Goal: Information Seeking & Learning: Learn about a topic

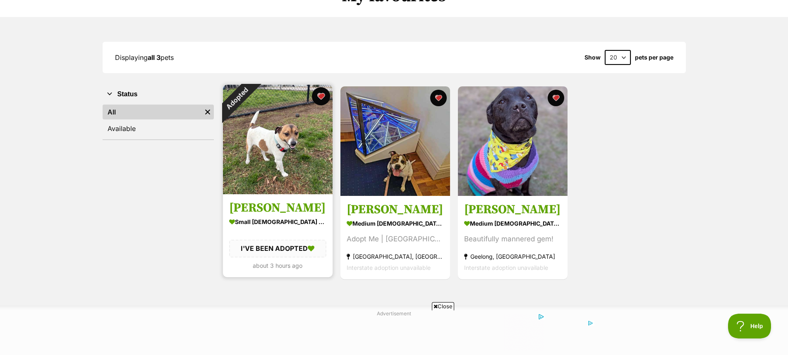
click at [322, 95] on button "favourite" at bounding box center [321, 96] width 18 height 18
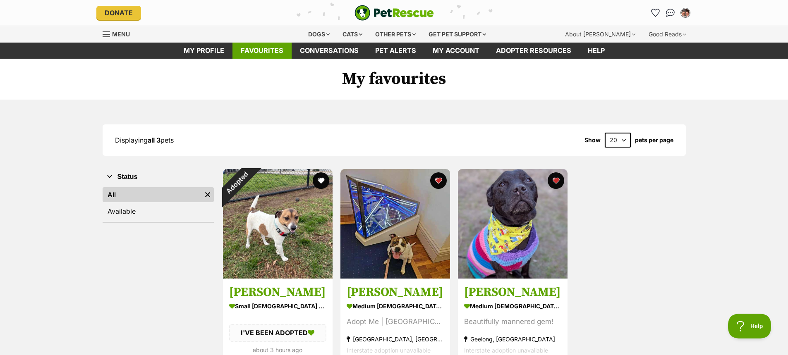
click at [254, 50] on link "Favourites" at bounding box center [261, 51] width 59 height 16
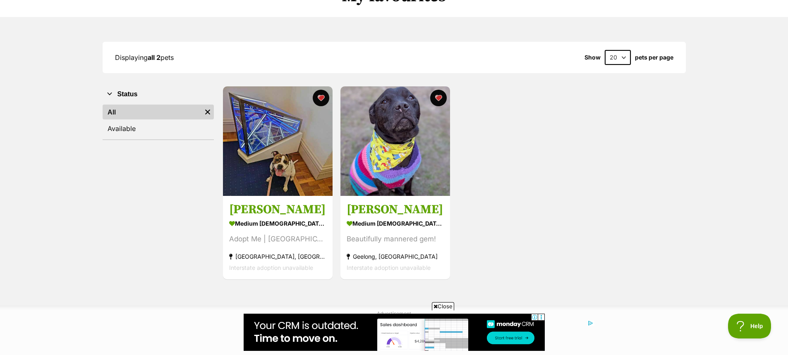
click at [502, 218] on div "Bailey medium female Dog Adopt Me | Melbourne Melbourne, VIC Interstate adoptio…" at bounding box center [454, 183] width 464 height 195
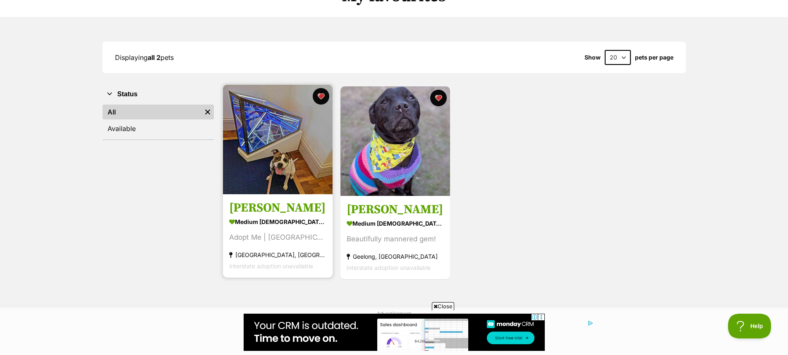
click at [285, 142] on img at bounding box center [278, 140] width 110 height 110
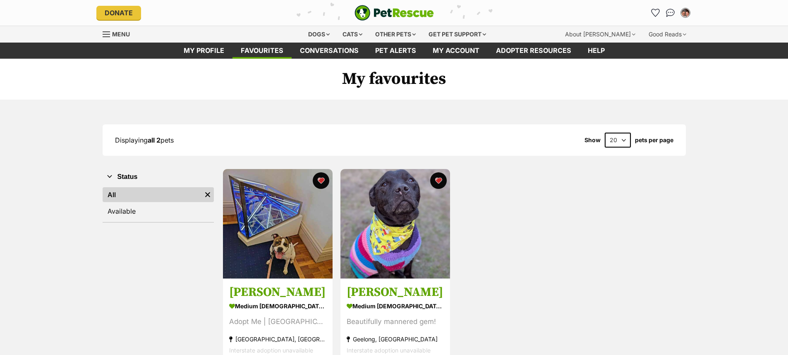
scroll to position [73, 0]
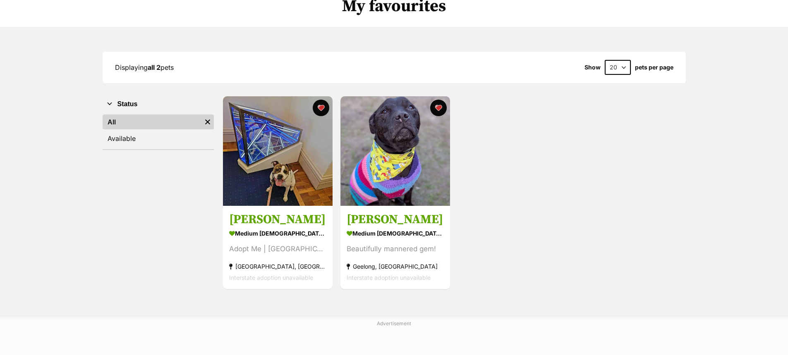
drag, startPoint x: 0, startPoint y: 0, endPoint x: 401, endPoint y: 174, distance: 437.3
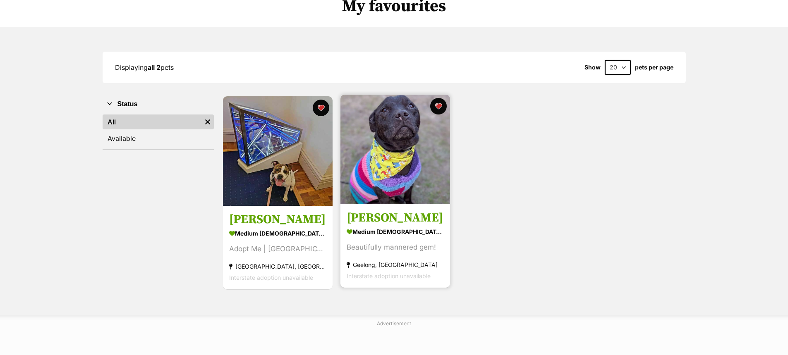
click at [401, 174] on img at bounding box center [395, 150] width 110 height 110
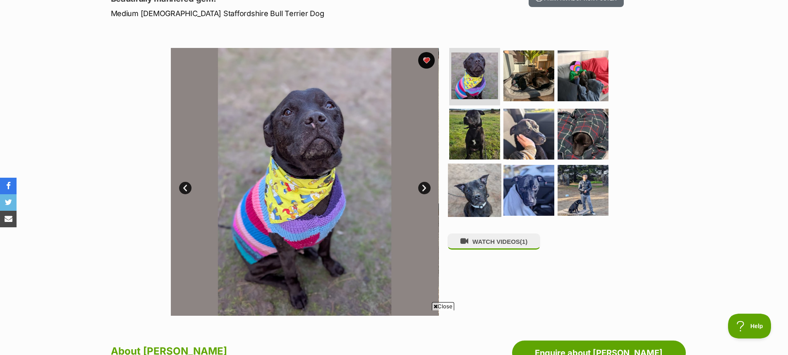
click at [481, 191] on img at bounding box center [474, 190] width 53 height 53
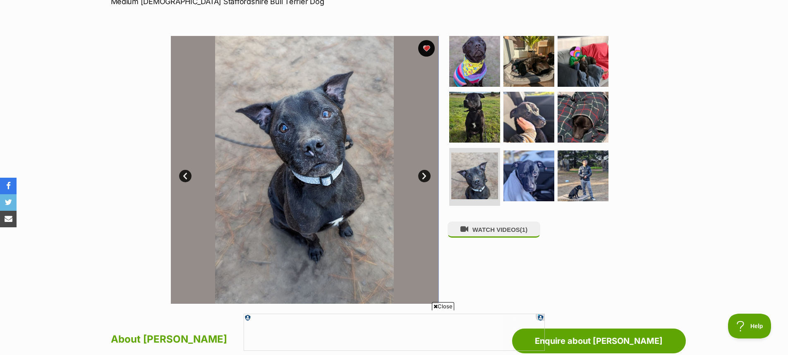
scroll to position [165, 0]
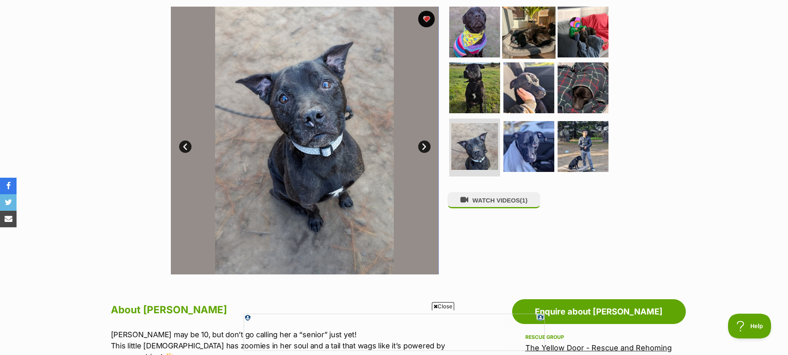
click at [536, 33] on img at bounding box center [528, 31] width 53 height 53
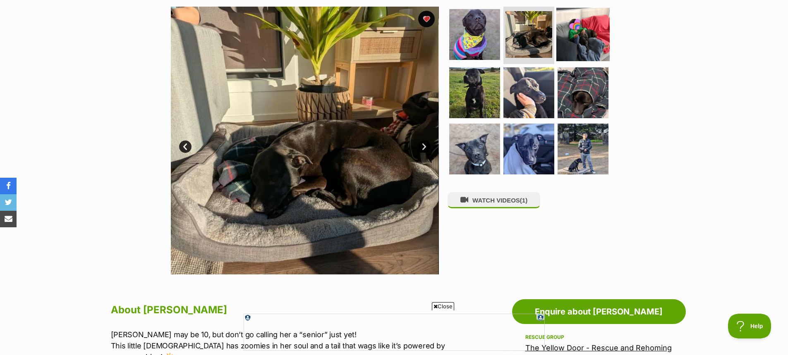
click at [578, 38] on img at bounding box center [582, 33] width 53 height 53
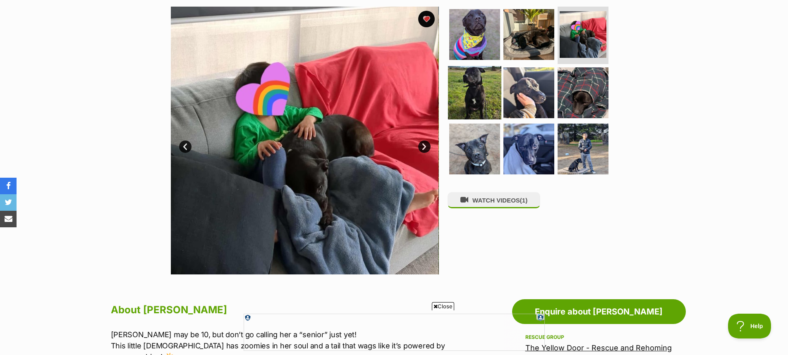
click at [465, 89] on img at bounding box center [474, 92] width 53 height 53
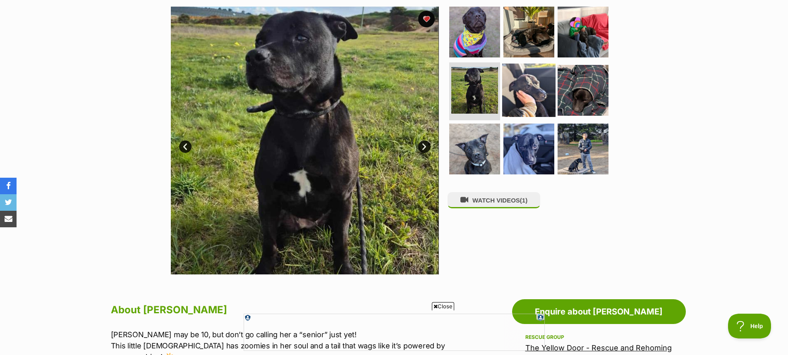
click at [518, 93] on img at bounding box center [528, 90] width 53 height 53
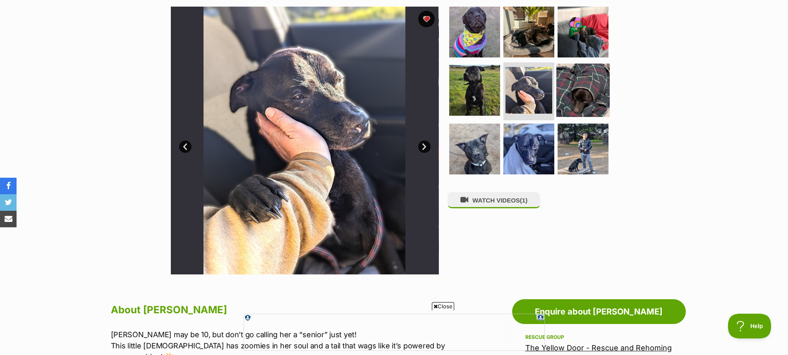
click at [574, 94] on img at bounding box center [582, 90] width 53 height 53
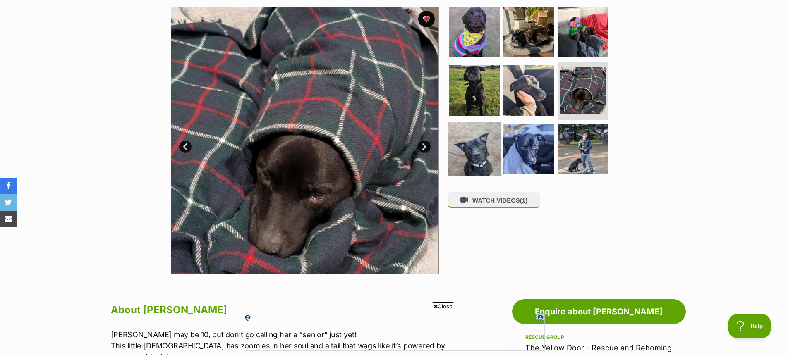
scroll to position [0, 0]
click at [476, 146] on img at bounding box center [474, 148] width 53 height 53
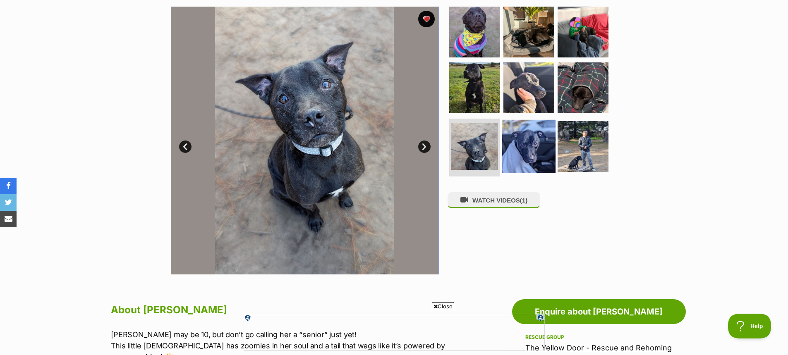
click at [527, 151] on img at bounding box center [528, 146] width 53 height 53
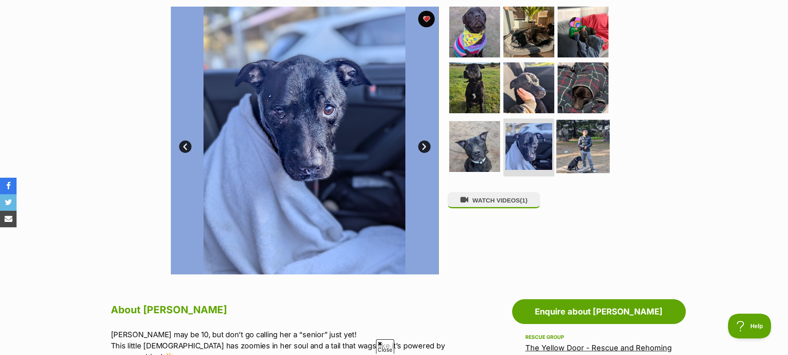
click at [582, 147] on img at bounding box center [582, 146] width 53 height 53
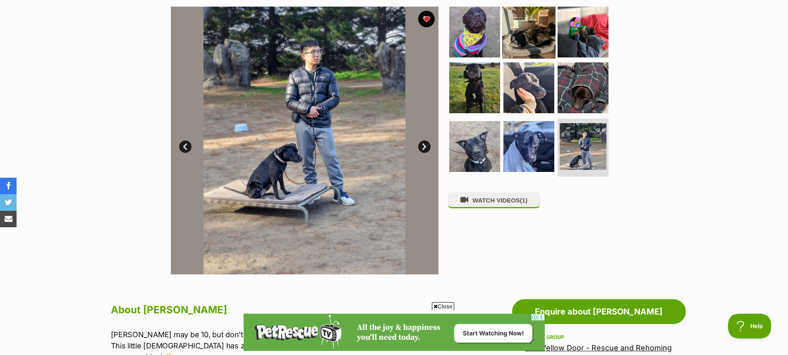
click at [526, 38] on img at bounding box center [528, 31] width 53 height 53
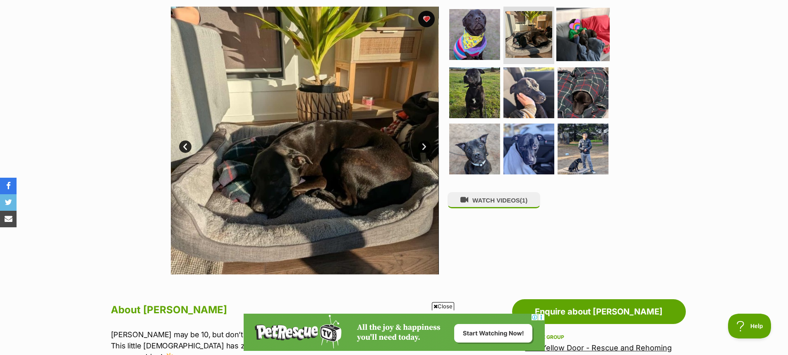
click at [572, 47] on img at bounding box center [582, 33] width 53 height 53
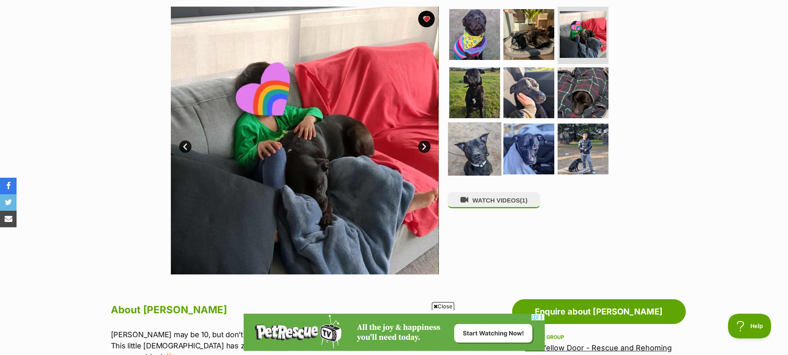
click at [475, 144] on img at bounding box center [474, 148] width 53 height 53
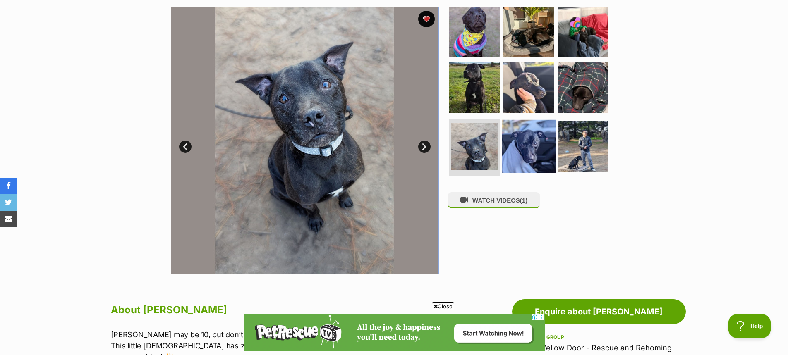
click at [524, 148] on img at bounding box center [528, 146] width 53 height 53
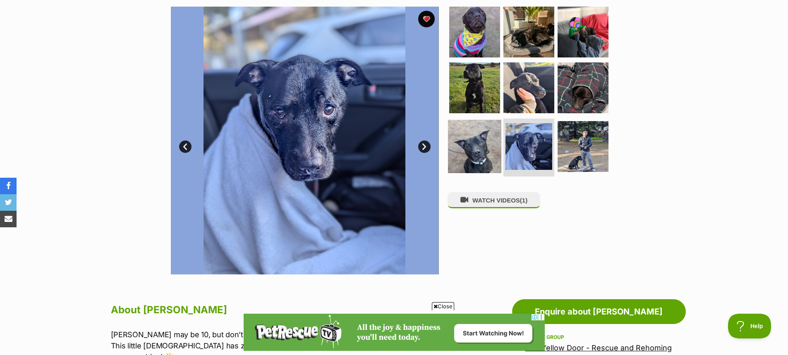
click at [461, 138] on img at bounding box center [474, 146] width 53 height 53
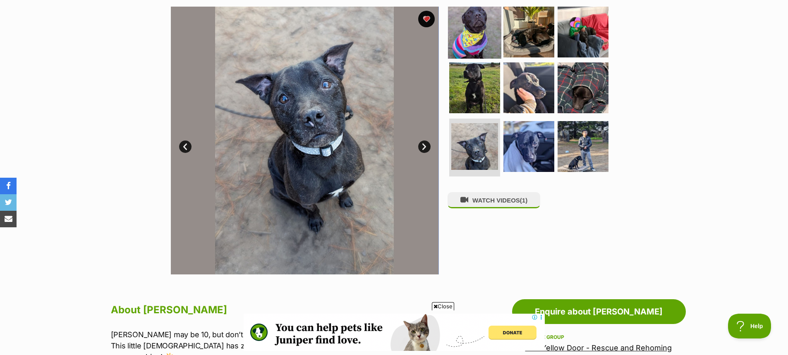
click at [478, 28] on img at bounding box center [474, 31] width 53 height 53
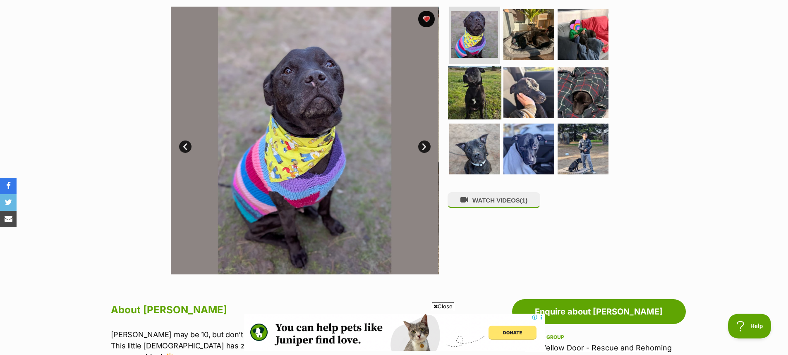
click at [479, 83] on img at bounding box center [474, 92] width 53 height 53
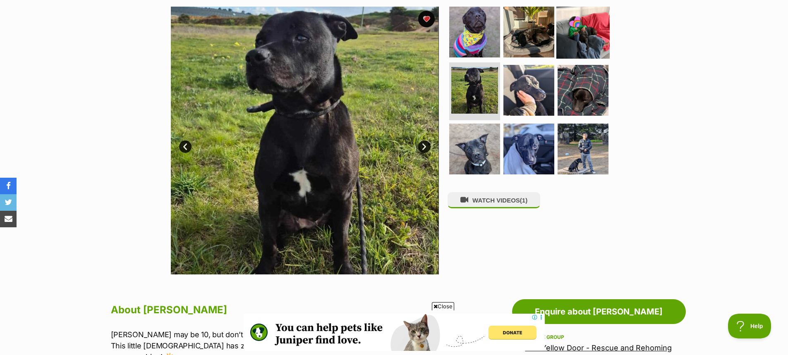
click at [582, 38] on img at bounding box center [582, 31] width 53 height 53
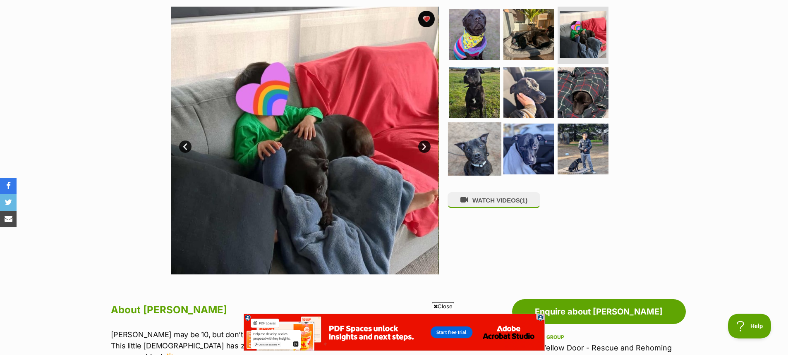
click at [487, 149] on img at bounding box center [474, 148] width 53 height 53
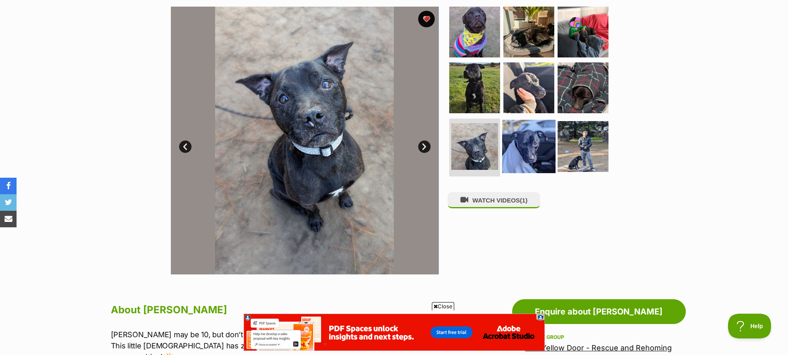
click at [531, 142] on img at bounding box center [528, 146] width 53 height 53
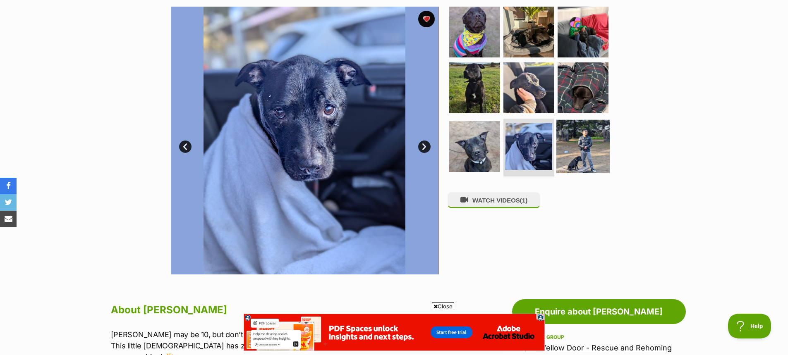
click at [574, 139] on img at bounding box center [582, 146] width 53 height 53
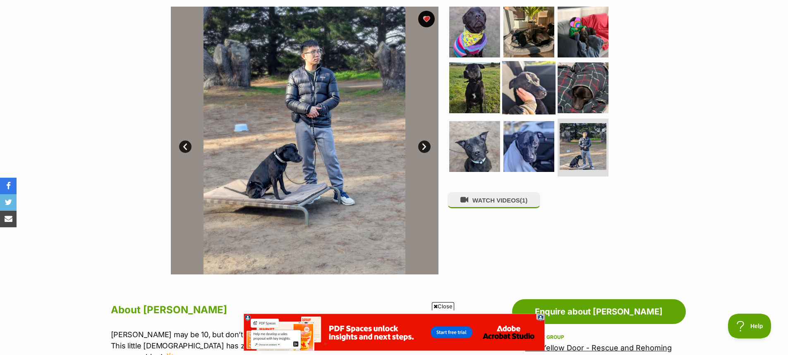
click at [526, 81] on img at bounding box center [528, 87] width 53 height 53
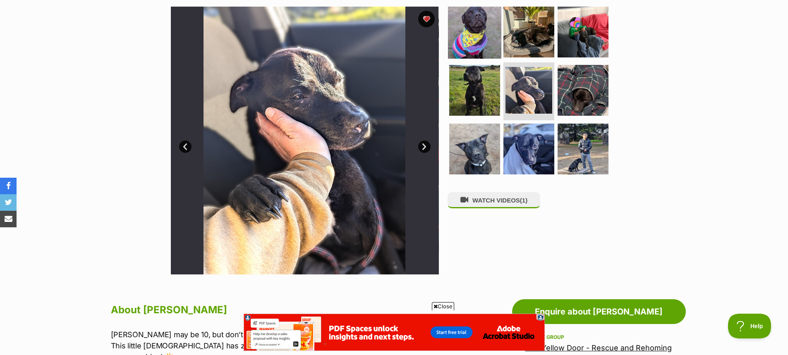
click at [479, 30] on img at bounding box center [474, 31] width 53 height 53
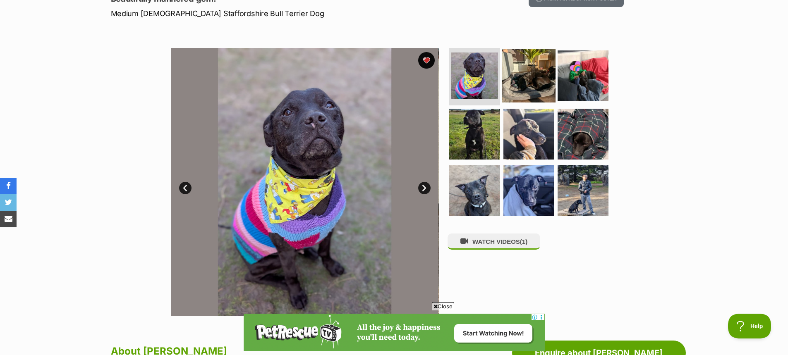
click at [517, 75] on img at bounding box center [528, 75] width 53 height 53
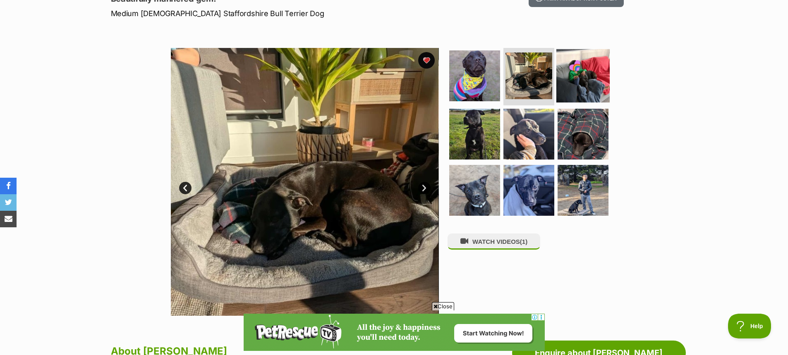
click at [576, 80] on img at bounding box center [582, 75] width 53 height 53
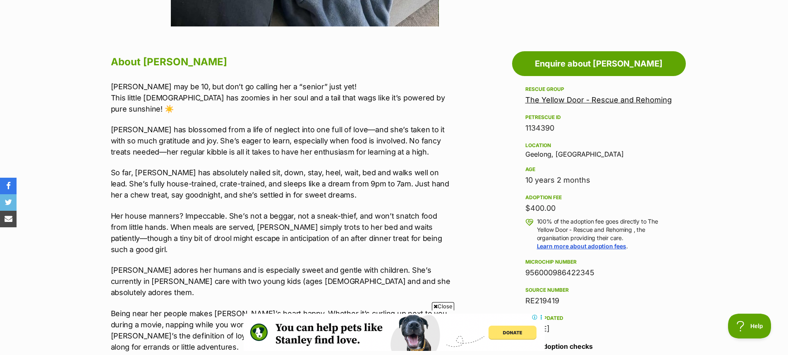
scroll to position [378, 0]
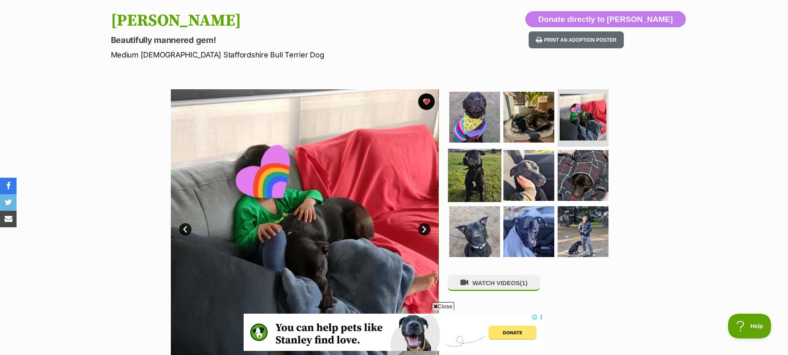
click at [482, 177] on img at bounding box center [474, 175] width 53 height 53
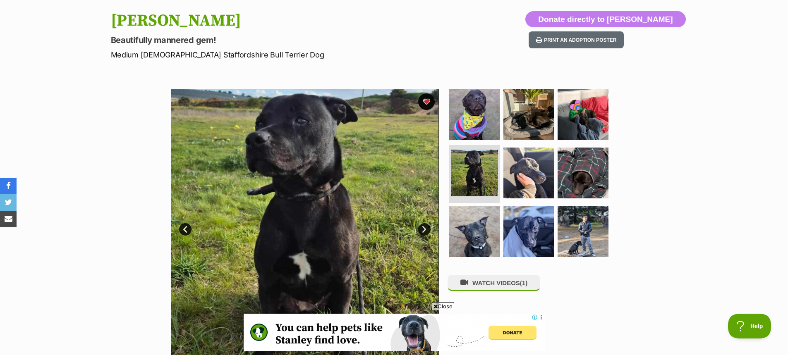
click at [438, 307] on span "Close" at bounding box center [443, 306] width 22 height 8
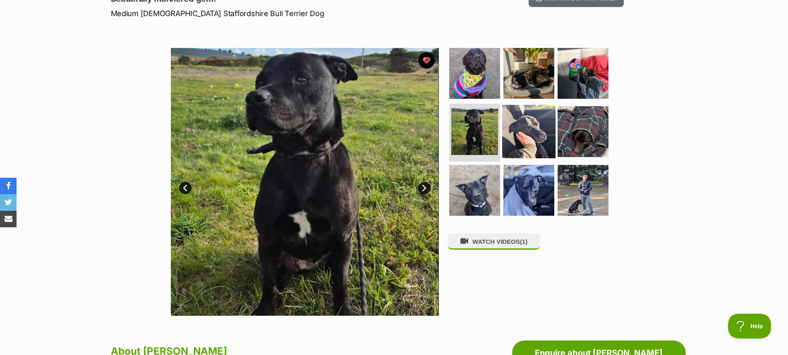
click at [540, 132] on img at bounding box center [528, 131] width 53 height 53
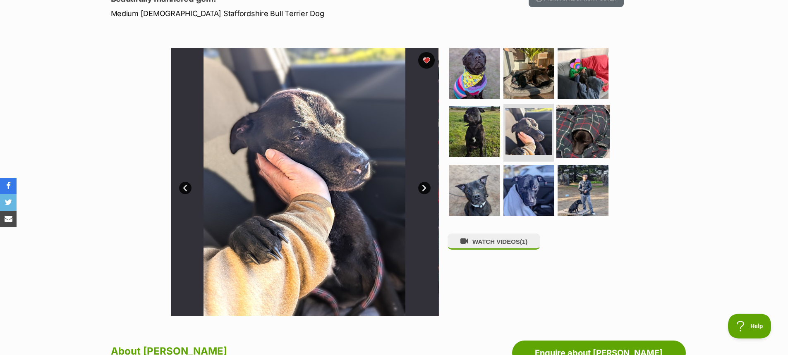
click at [572, 140] on img at bounding box center [582, 131] width 53 height 53
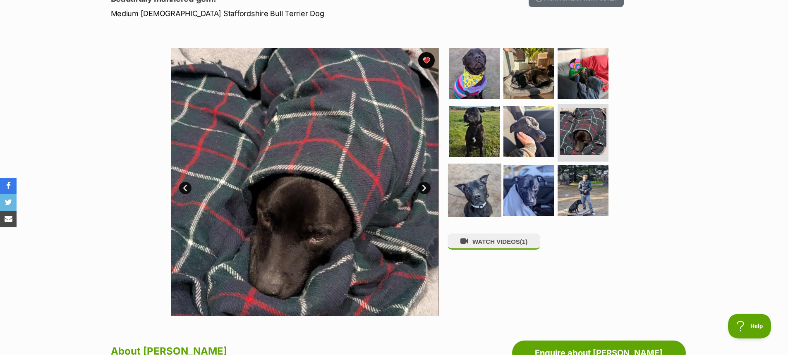
click at [473, 194] on img at bounding box center [474, 190] width 53 height 53
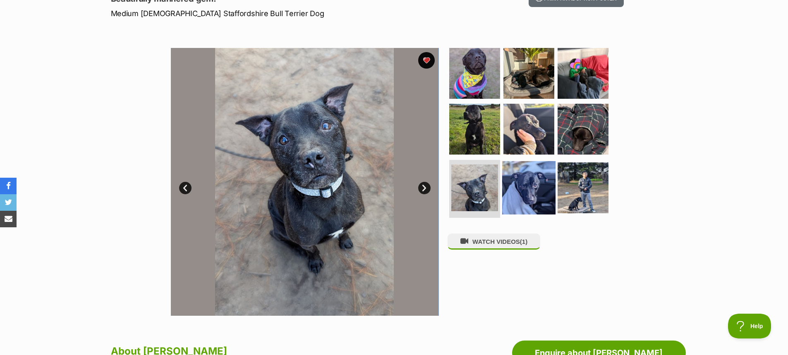
click at [533, 184] on img at bounding box center [528, 187] width 53 height 53
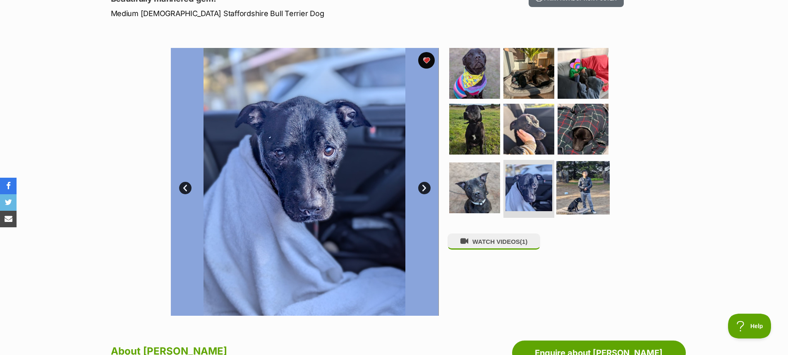
click at [586, 191] on img at bounding box center [582, 187] width 53 height 53
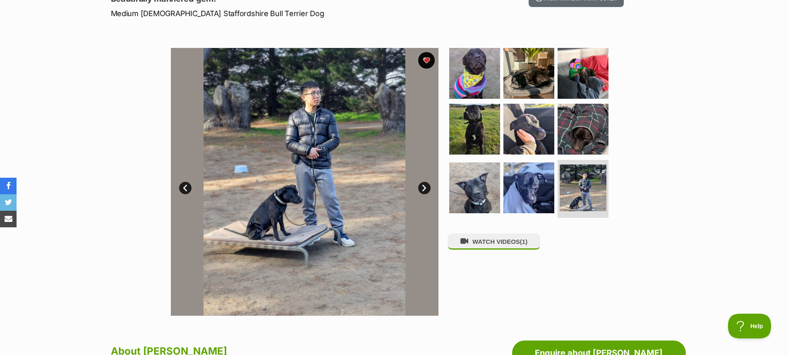
scroll to position [0, 0]
click at [472, 72] on img at bounding box center [474, 72] width 53 height 53
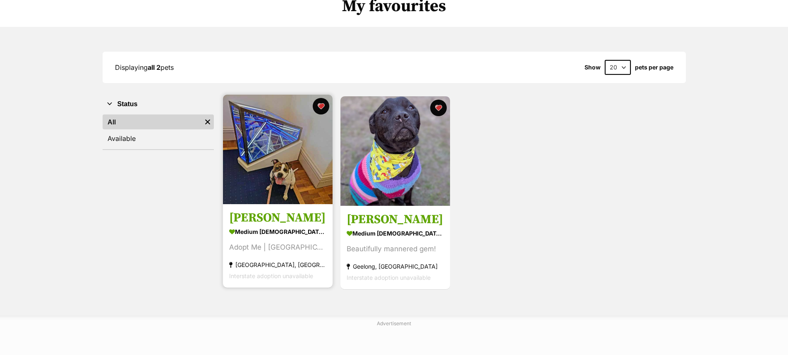
scroll to position [73, 0]
click at [269, 148] on img at bounding box center [278, 150] width 110 height 110
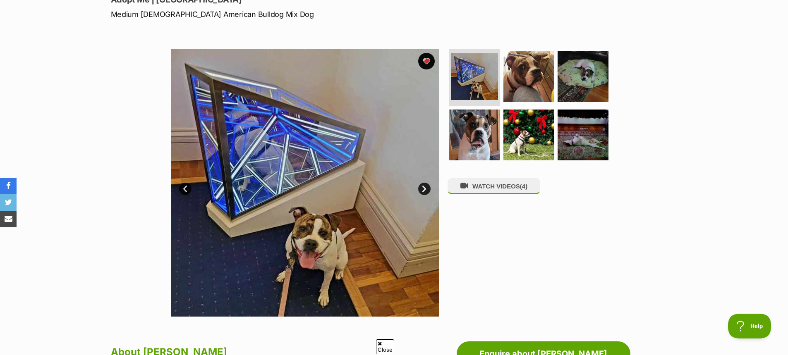
scroll to position [124, 0]
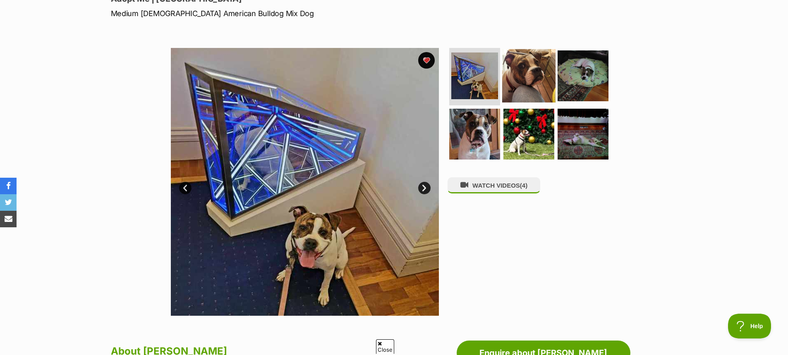
click at [519, 80] on img at bounding box center [528, 75] width 53 height 53
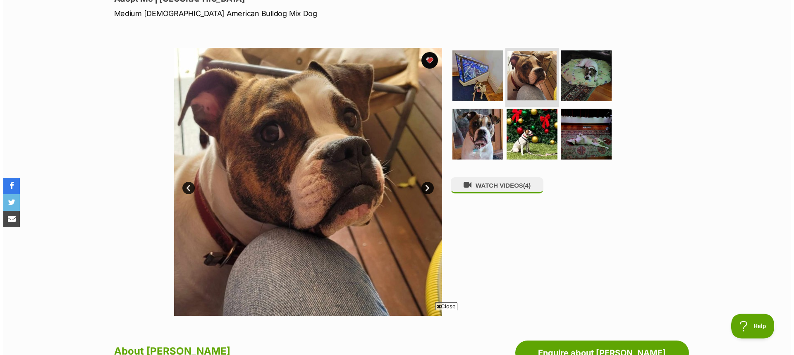
scroll to position [0, 0]
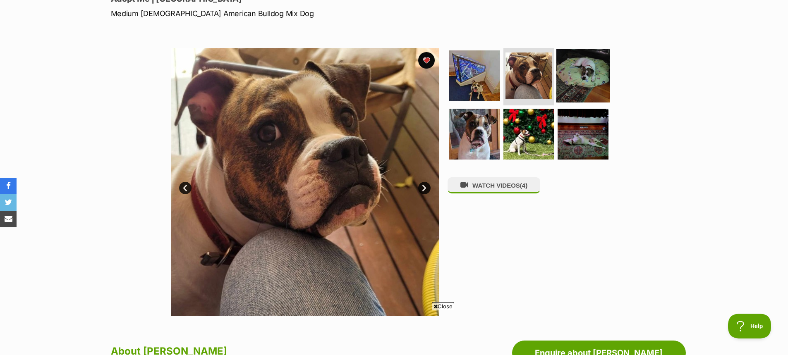
click at [579, 79] on img at bounding box center [582, 75] width 53 height 53
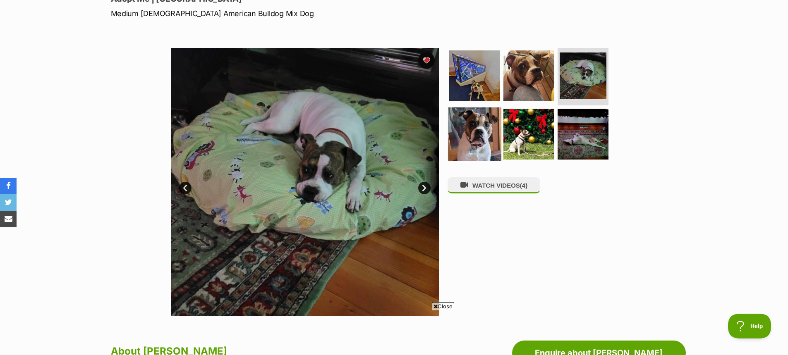
click at [473, 133] on img at bounding box center [474, 134] width 53 height 53
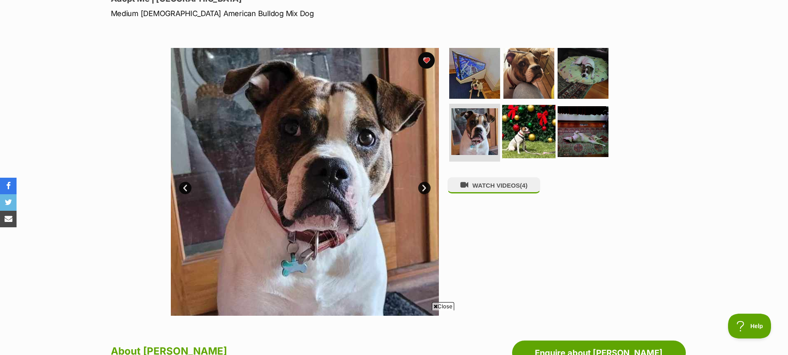
click at [525, 133] on img at bounding box center [528, 131] width 53 height 53
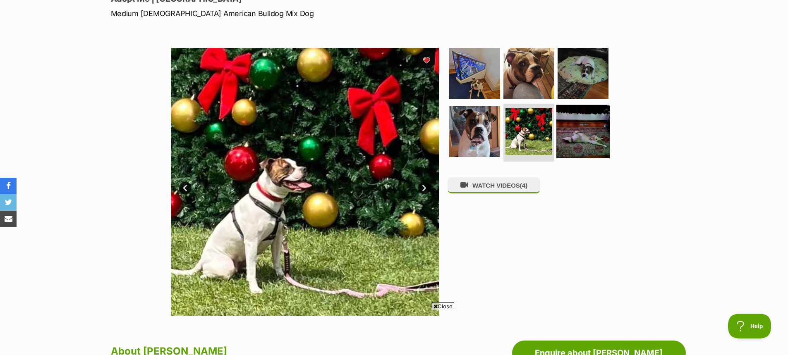
click at [589, 139] on img at bounding box center [582, 131] width 53 height 53
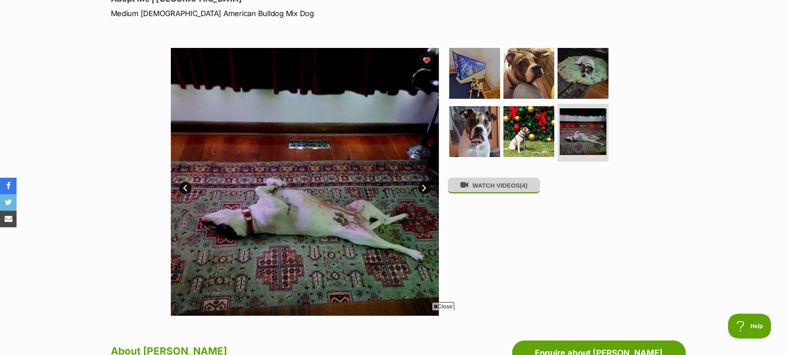
click at [493, 188] on button "WATCH VIDEOS (4)" at bounding box center [493, 185] width 93 height 16
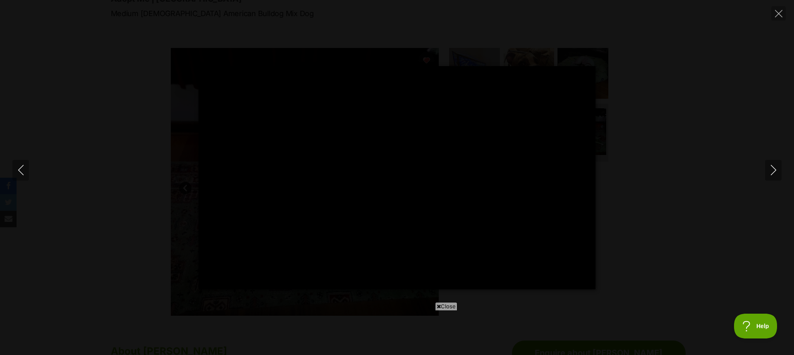
type input "18.53"
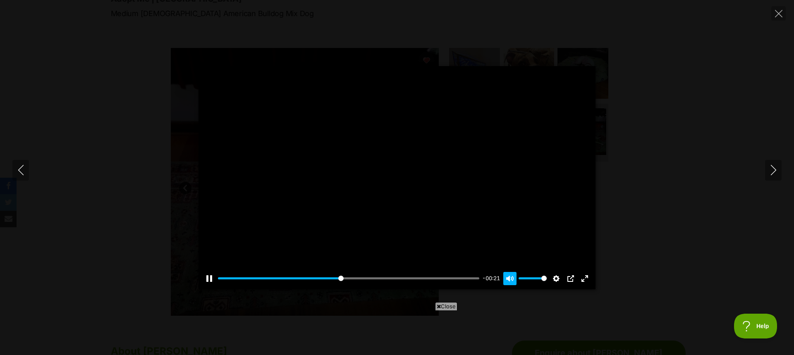
type input "47.64"
click at [512, 277] on button "Unmute Mute" at bounding box center [509, 278] width 13 height 13
type input "0"
type input "49.6"
click at [512, 277] on button "Unmute Mute" at bounding box center [509, 278] width 13 height 13
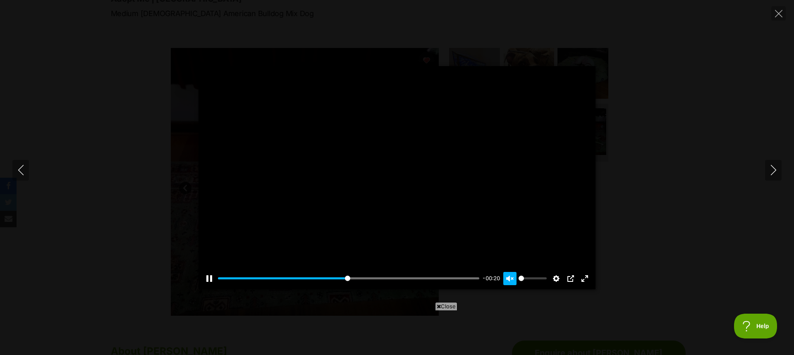
type input "1"
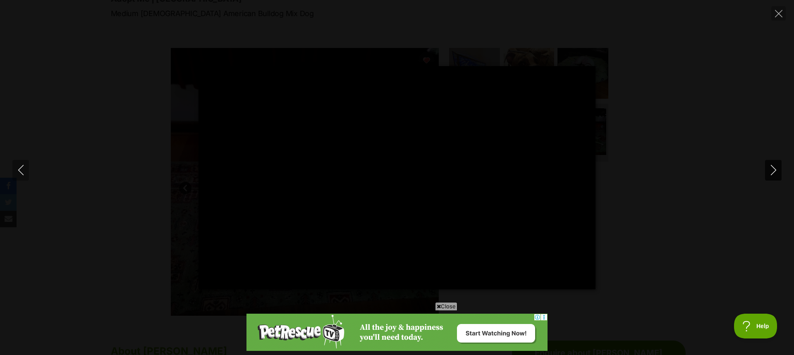
click at [775, 169] on icon "Next" at bounding box center [772, 170] width 5 height 10
type input "84.83"
type input "100"
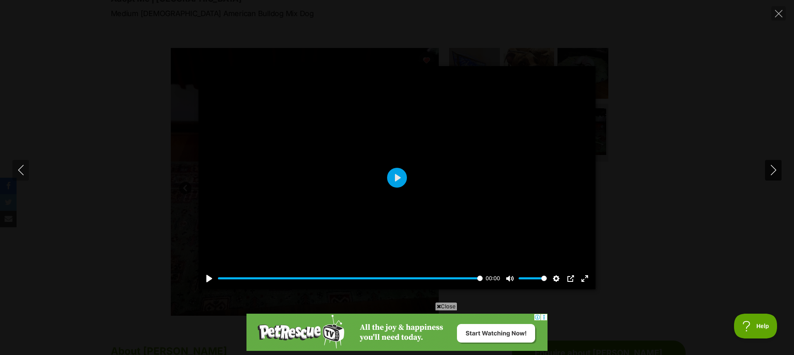
click at [775, 169] on icon "Next" at bounding box center [772, 170] width 5 height 10
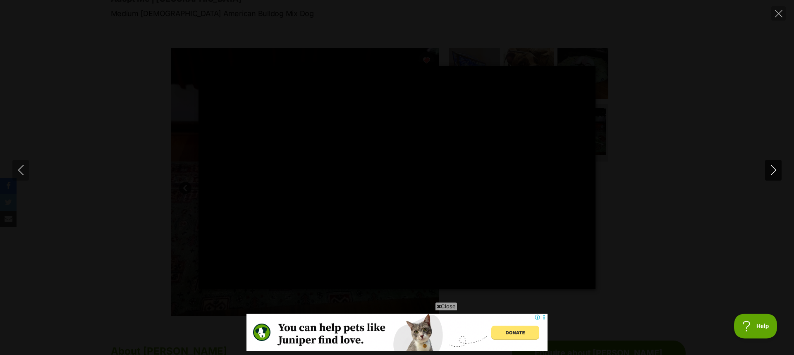
click at [775, 169] on icon "Next" at bounding box center [772, 170] width 5 height 10
type input "58.67"
type input "100"
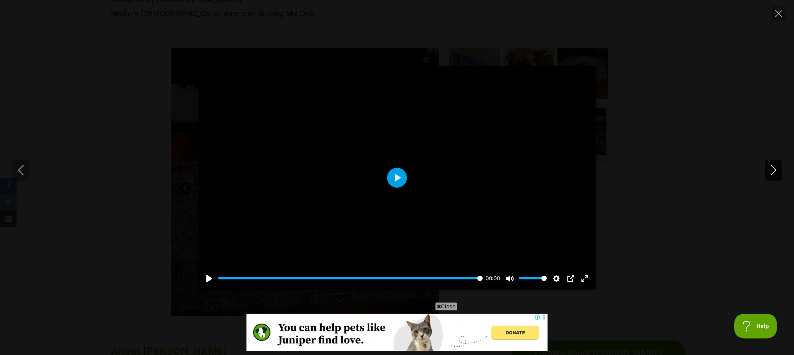
click at [771, 170] on icon "Next" at bounding box center [773, 170] width 10 height 10
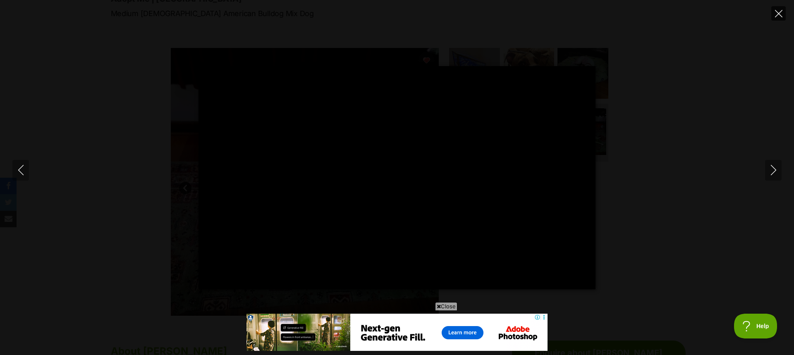
click at [776, 13] on icon "Close" at bounding box center [778, 13] width 7 height 7
type input "97.14"
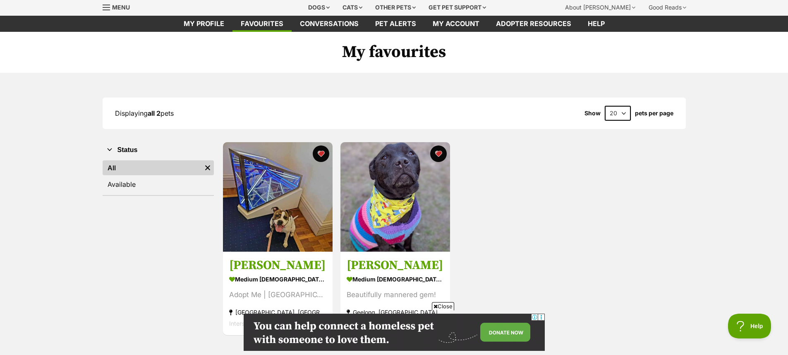
scroll to position [83, 0]
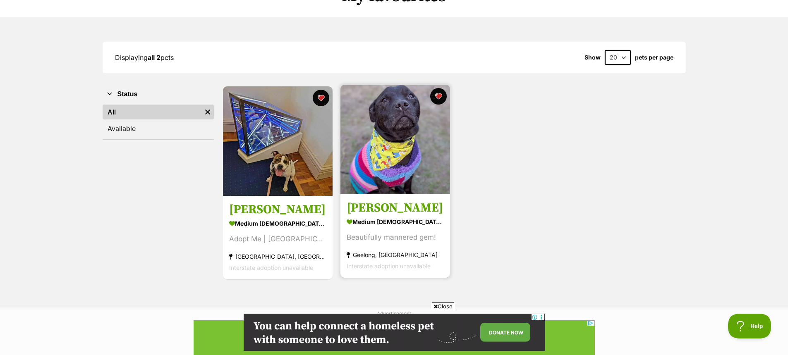
click at [381, 139] on img at bounding box center [395, 140] width 110 height 110
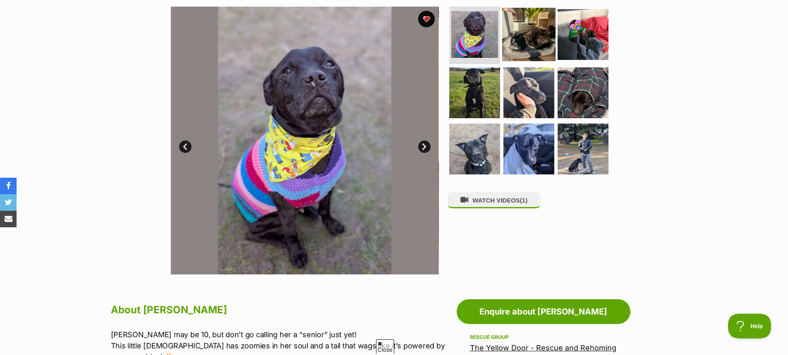
click at [526, 41] on img at bounding box center [528, 33] width 53 height 53
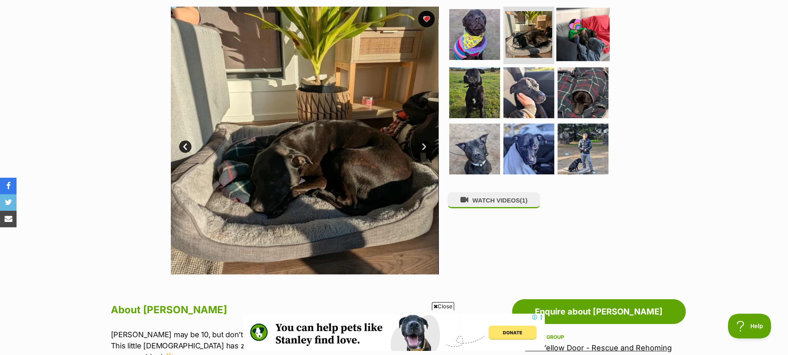
click at [574, 42] on img at bounding box center [582, 33] width 53 height 53
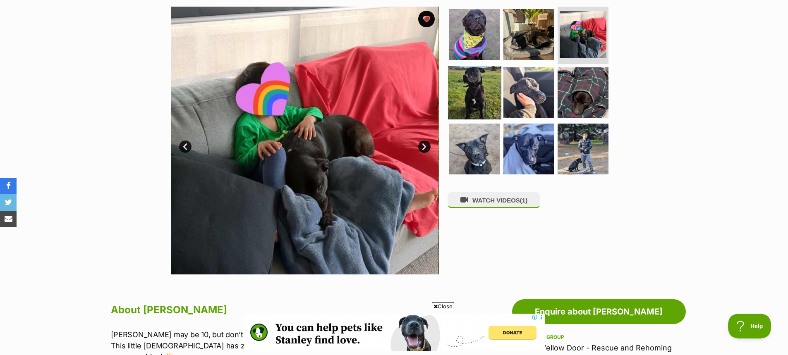
click at [461, 96] on img at bounding box center [474, 92] width 53 height 53
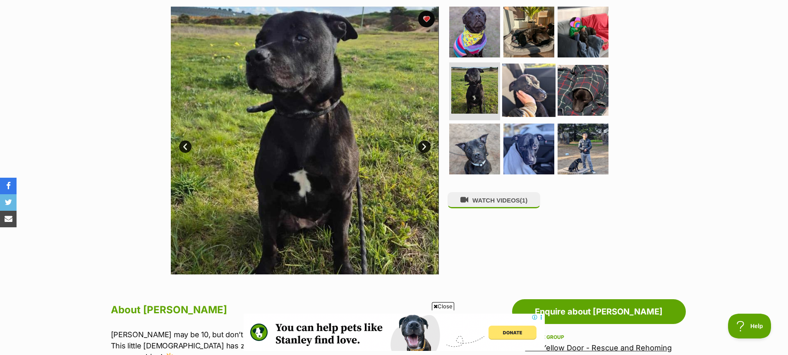
click at [521, 91] on img at bounding box center [528, 90] width 53 height 53
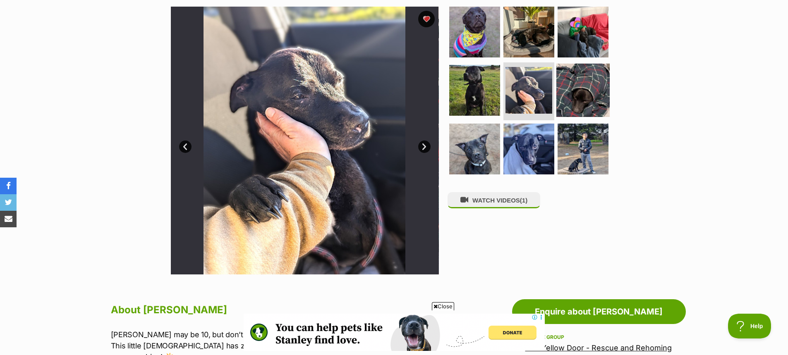
click at [579, 92] on img at bounding box center [582, 90] width 53 height 53
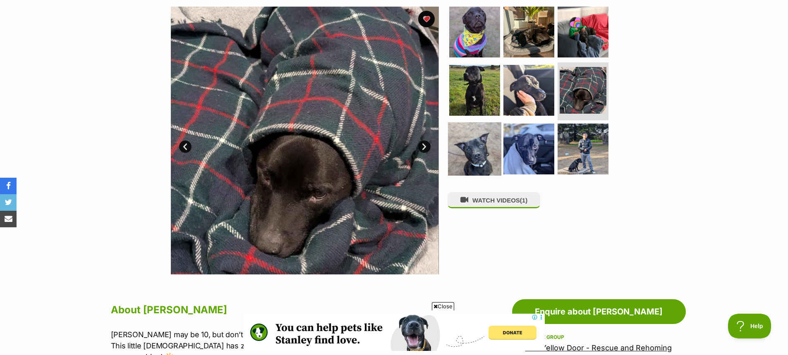
click at [458, 152] on img at bounding box center [474, 148] width 53 height 53
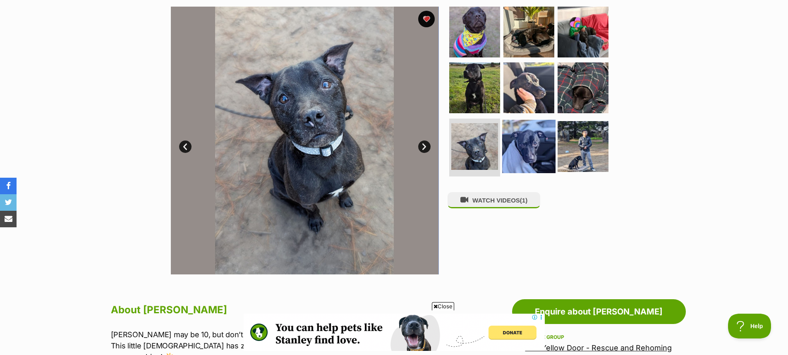
click at [524, 146] on img at bounding box center [528, 146] width 53 height 53
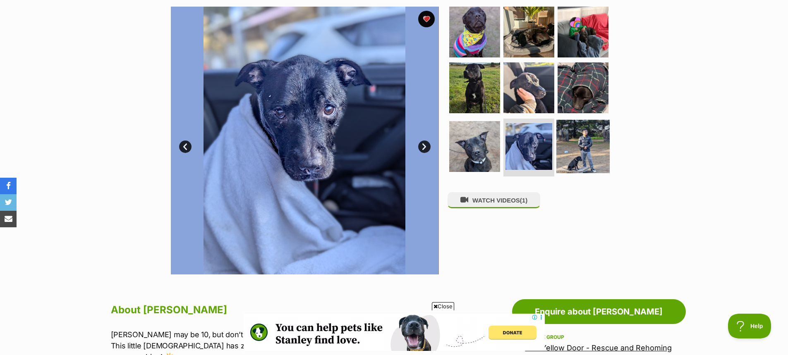
click at [575, 142] on img at bounding box center [582, 146] width 53 height 53
